Goal: Task Accomplishment & Management: Use online tool/utility

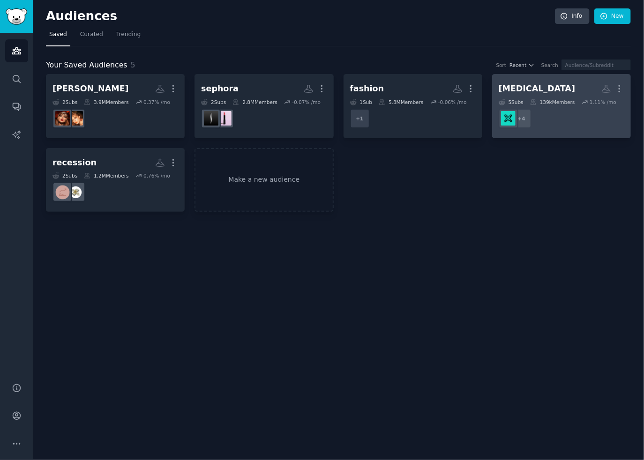
click at [613, 85] on div "More" at bounding box center [612, 89] width 23 height 16
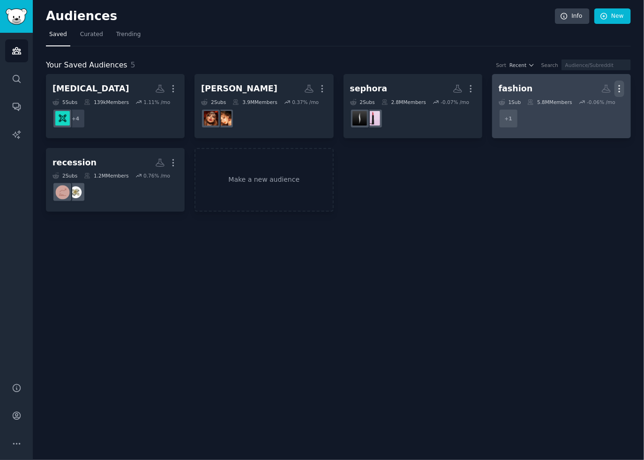
click at [618, 88] on icon "button" at bounding box center [619, 89] width 10 height 10
click at [598, 106] on p "Delete" at bounding box center [594, 109] width 22 height 10
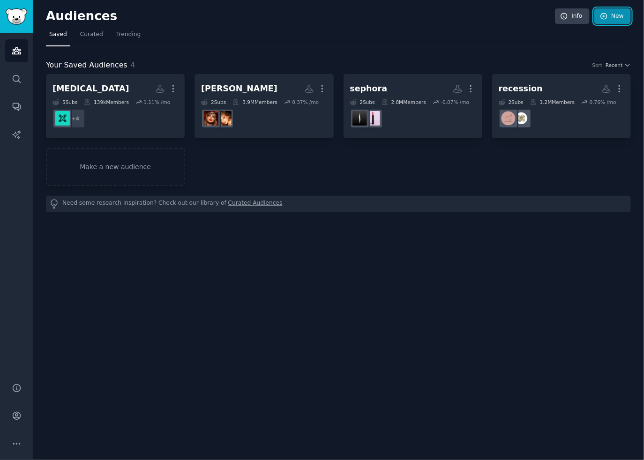
click at [611, 21] on link "New" at bounding box center [612, 16] width 37 height 16
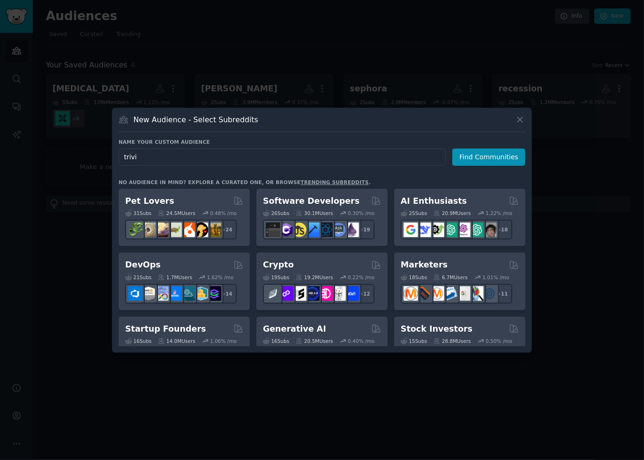
type input "trivia"
click button "Find Communities" at bounding box center [488, 157] width 73 height 17
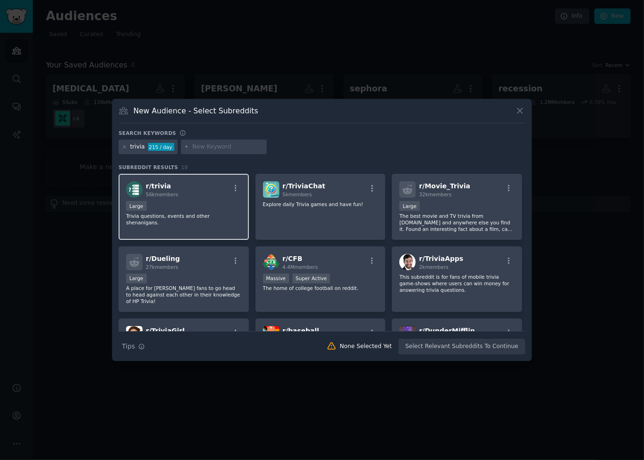
click at [195, 203] on div "Large" at bounding box center [183, 207] width 115 height 12
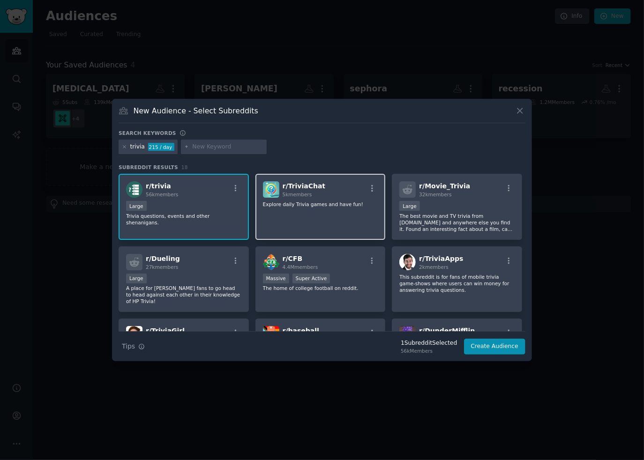
click at [353, 216] on div "r/ TriviaChat 5k members Explore daily Trivia games and have fun!" at bounding box center [320, 207] width 130 height 66
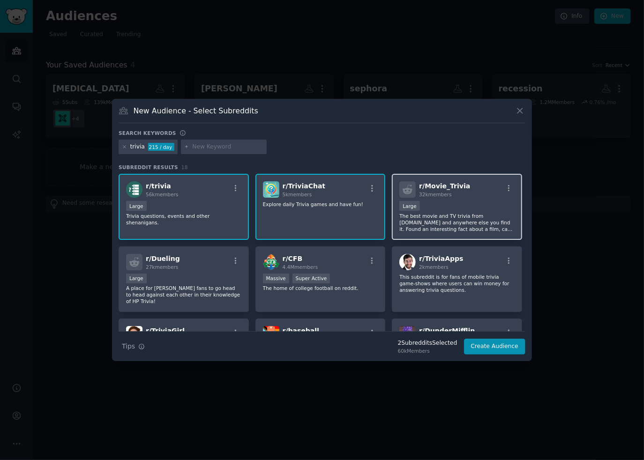
click at [488, 205] on div "Large" at bounding box center [456, 207] width 115 height 12
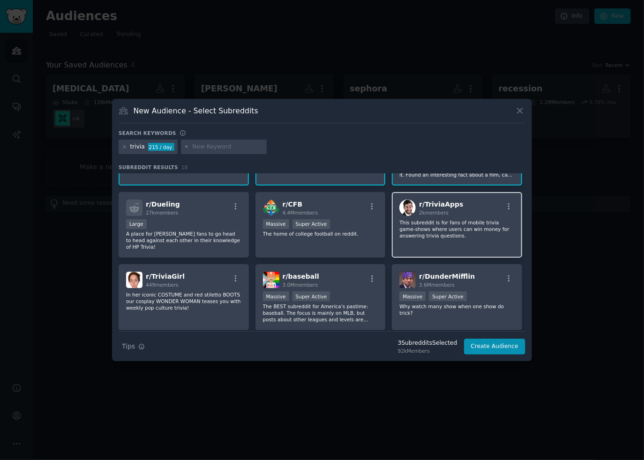
scroll to position [55, 0]
click at [494, 239] on div "r/ TriviaApps 2k members This subreddit is for fans of mobile trivia game-shows…" at bounding box center [457, 225] width 130 height 66
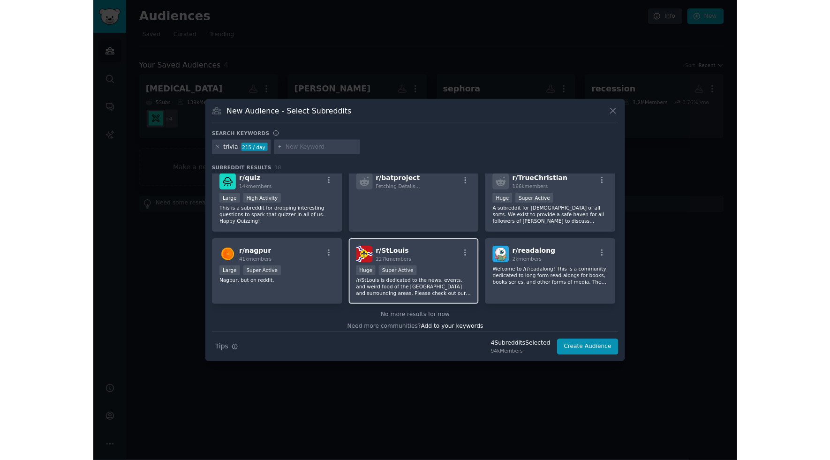
scroll to position [278, 0]
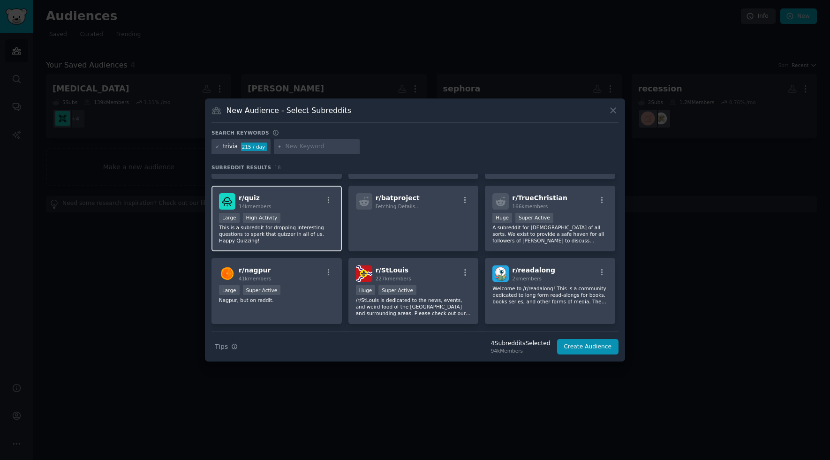
click at [300, 229] on p "This is a subreddit for dropping interesting questions to spark that quizzer in…" at bounding box center [276, 234] width 115 height 20
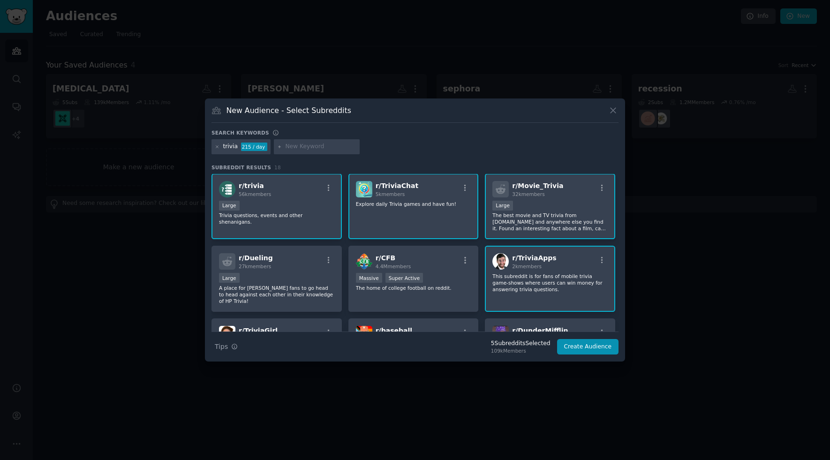
scroll to position [0, 0]
click at [613, 118] on div "New Audience - Select Subreddits" at bounding box center [414, 114] width 407 height 18
click at [330, 144] on input "text" at bounding box center [320, 146] width 71 height 8
type input "worldle"
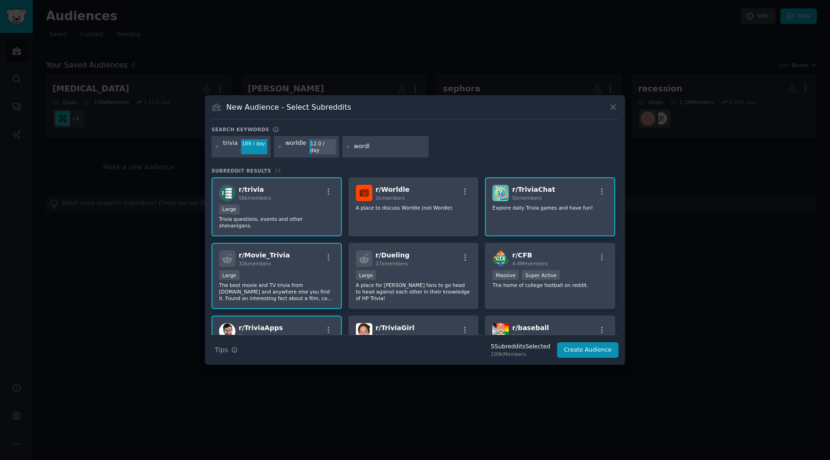
type input "wordle"
